Goal: Information Seeking & Learning: Learn about a topic

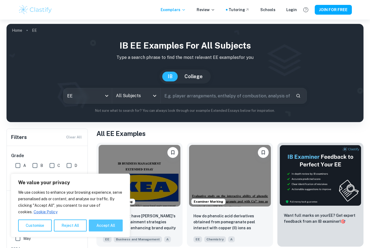
click at [102, 226] on button "Accept All" at bounding box center [106, 225] width 34 height 12
checkbox input "true"
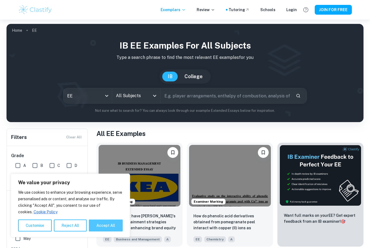
checkbox input "true"
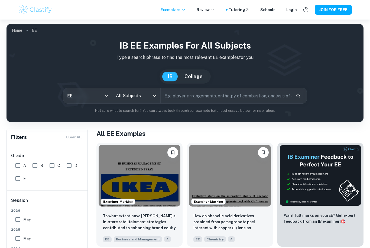
click at [18, 166] on input "A" at bounding box center [17, 165] width 11 height 11
checkbox input "true"
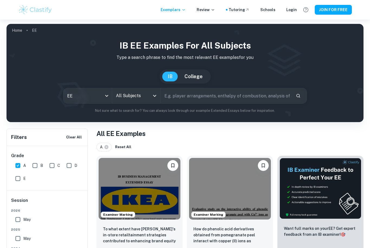
scroll to position [4, 0]
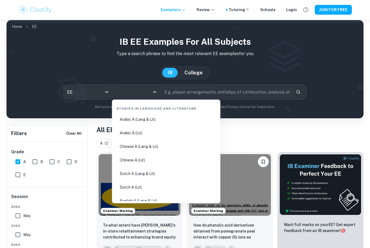
click at [147, 88] on input "All Subjects" at bounding box center [133, 92] width 36 height 10
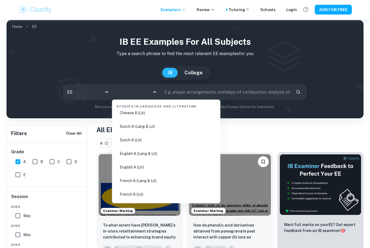
scroll to position [48, 0]
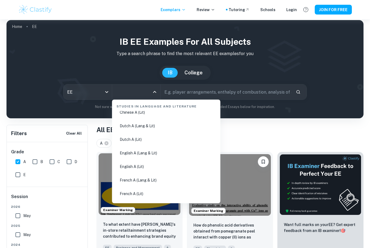
click at [148, 154] on li "English A (Lang & Lit)" at bounding box center [166, 153] width 104 height 12
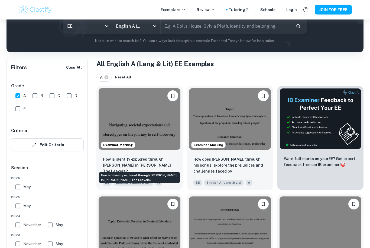
scroll to position [70, 0]
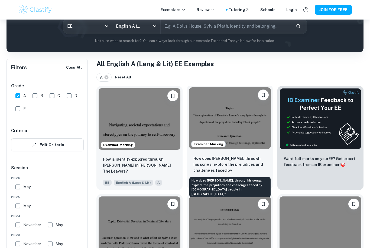
click at [222, 162] on p "How does [PERSON_NAME], through his songs, explore the prejudices and challenge…" at bounding box center [230, 164] width 73 height 18
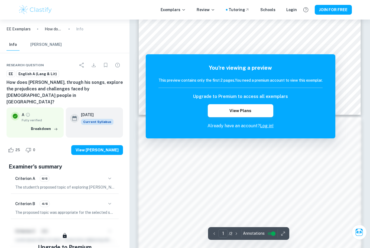
scroll to position [128, 0]
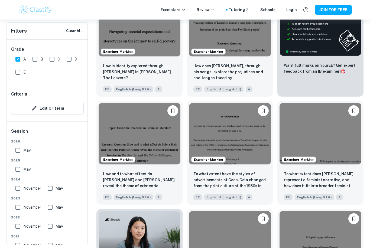
scroll to position [181, 0]
